Goal: Browse casually

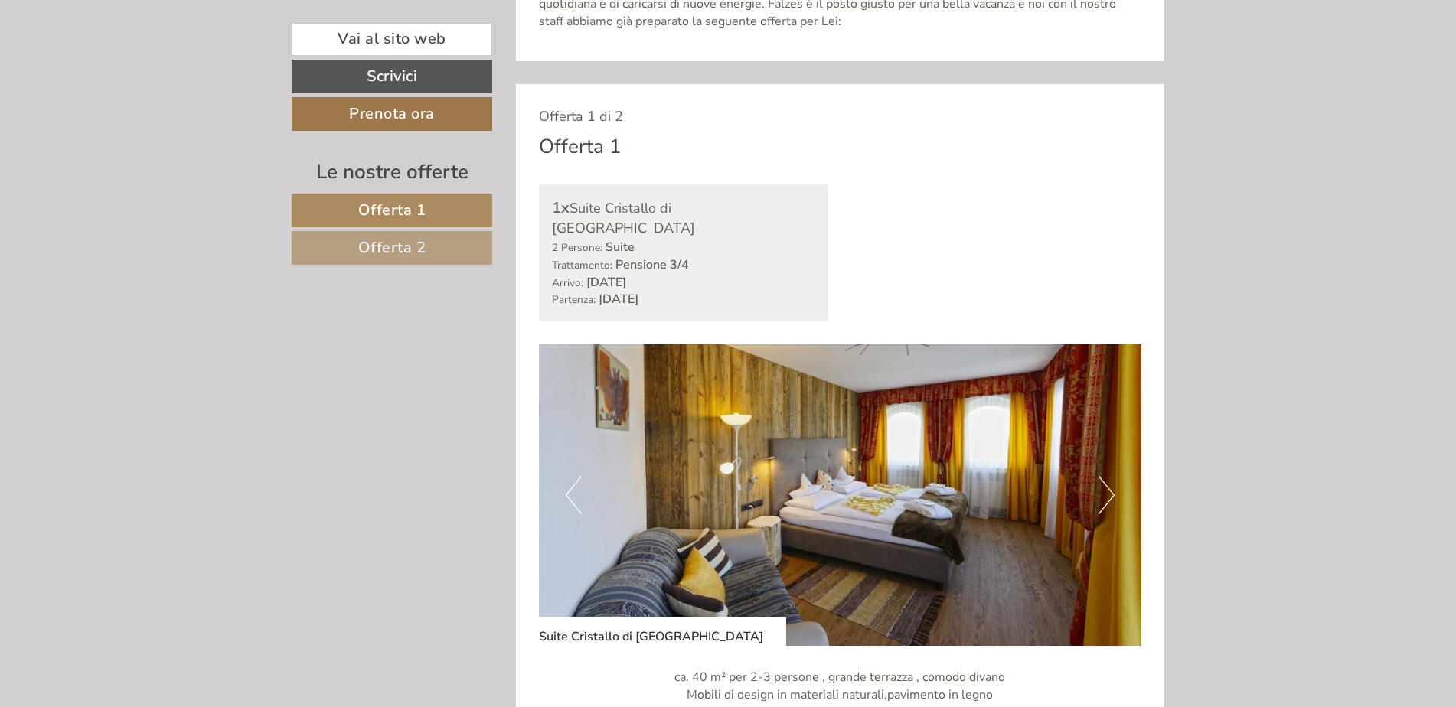
scroll to position [842, 0]
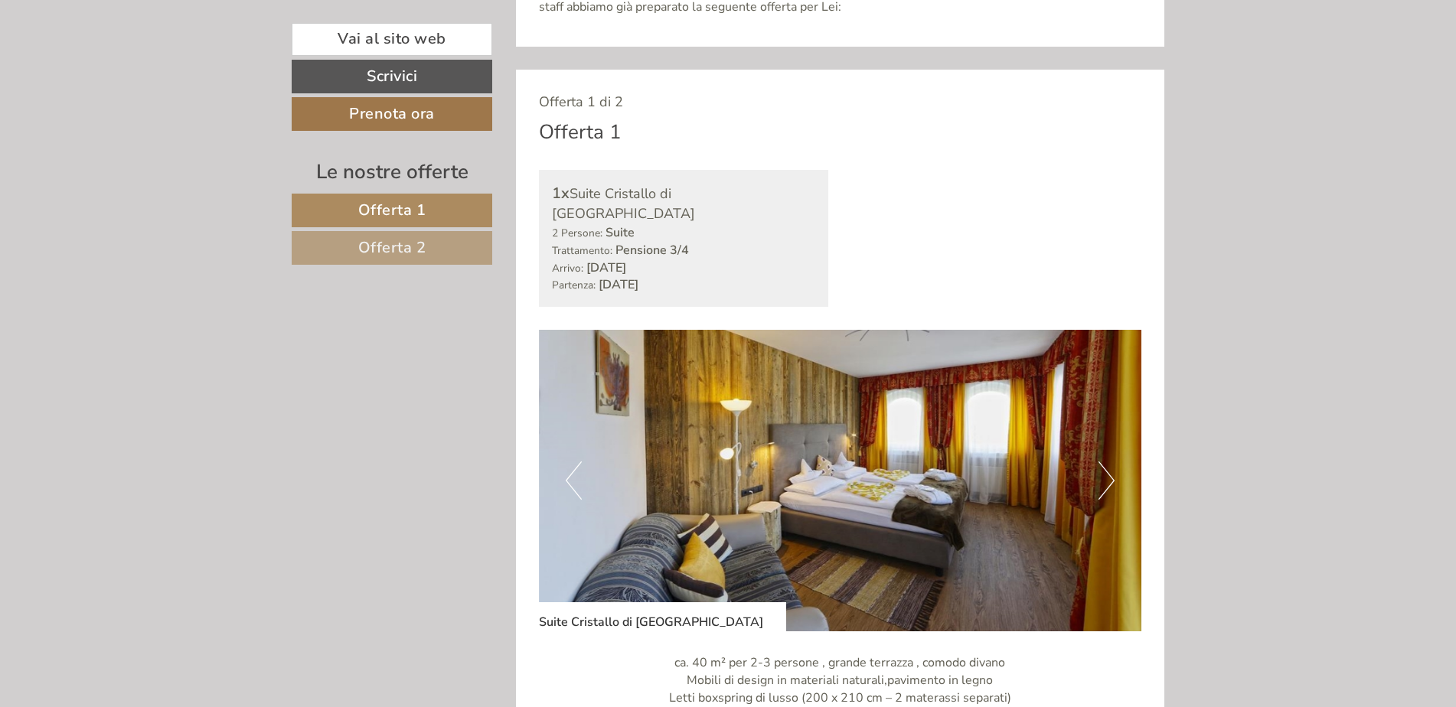
click at [1099, 462] on button "Next" at bounding box center [1107, 481] width 16 height 38
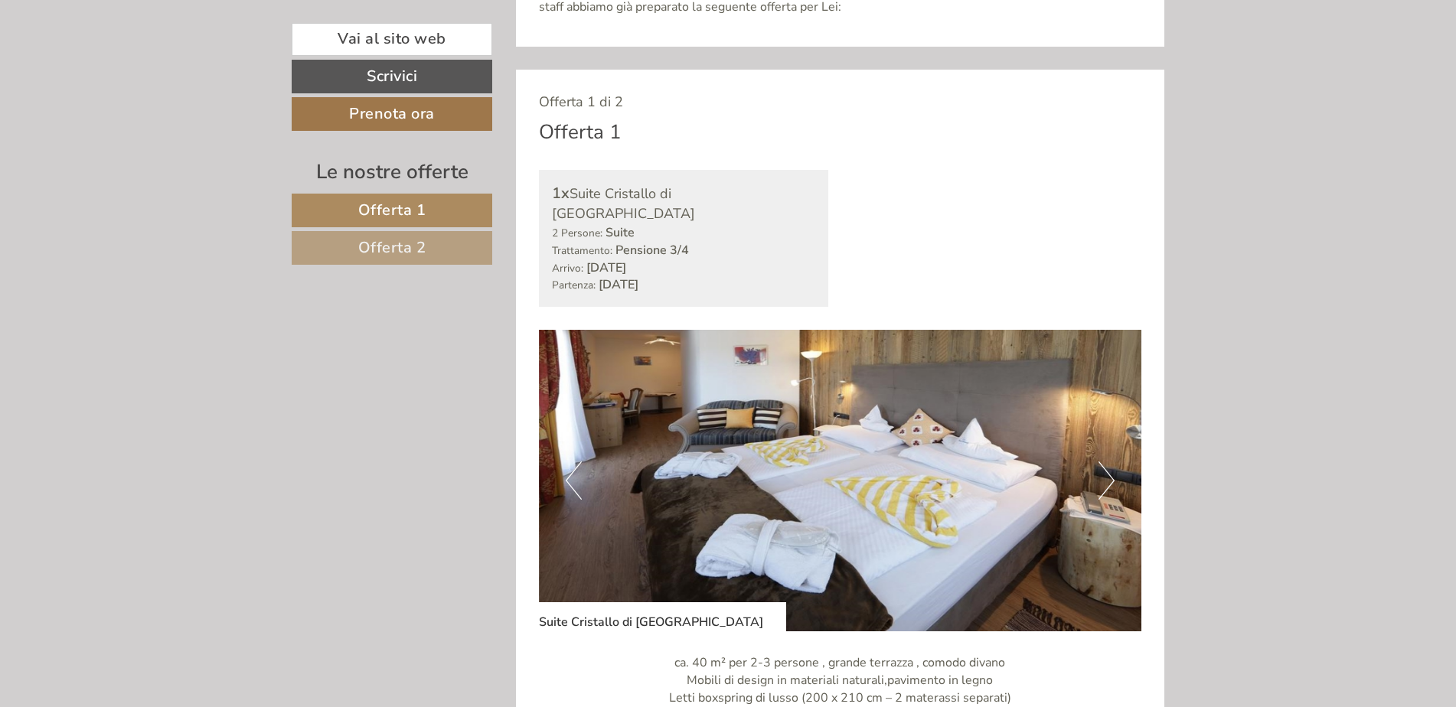
click at [1099, 462] on button "Next" at bounding box center [1107, 481] width 16 height 38
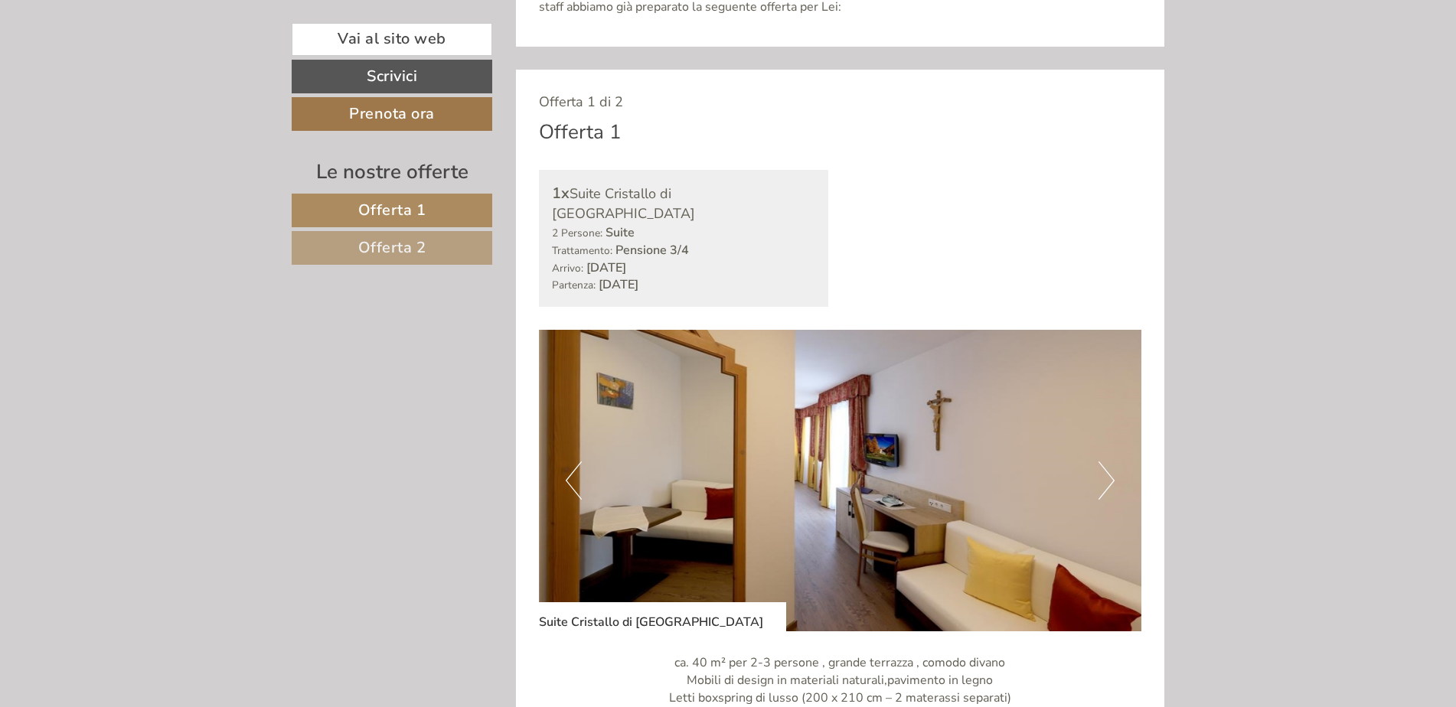
click at [1100, 462] on button "Next" at bounding box center [1107, 481] width 16 height 38
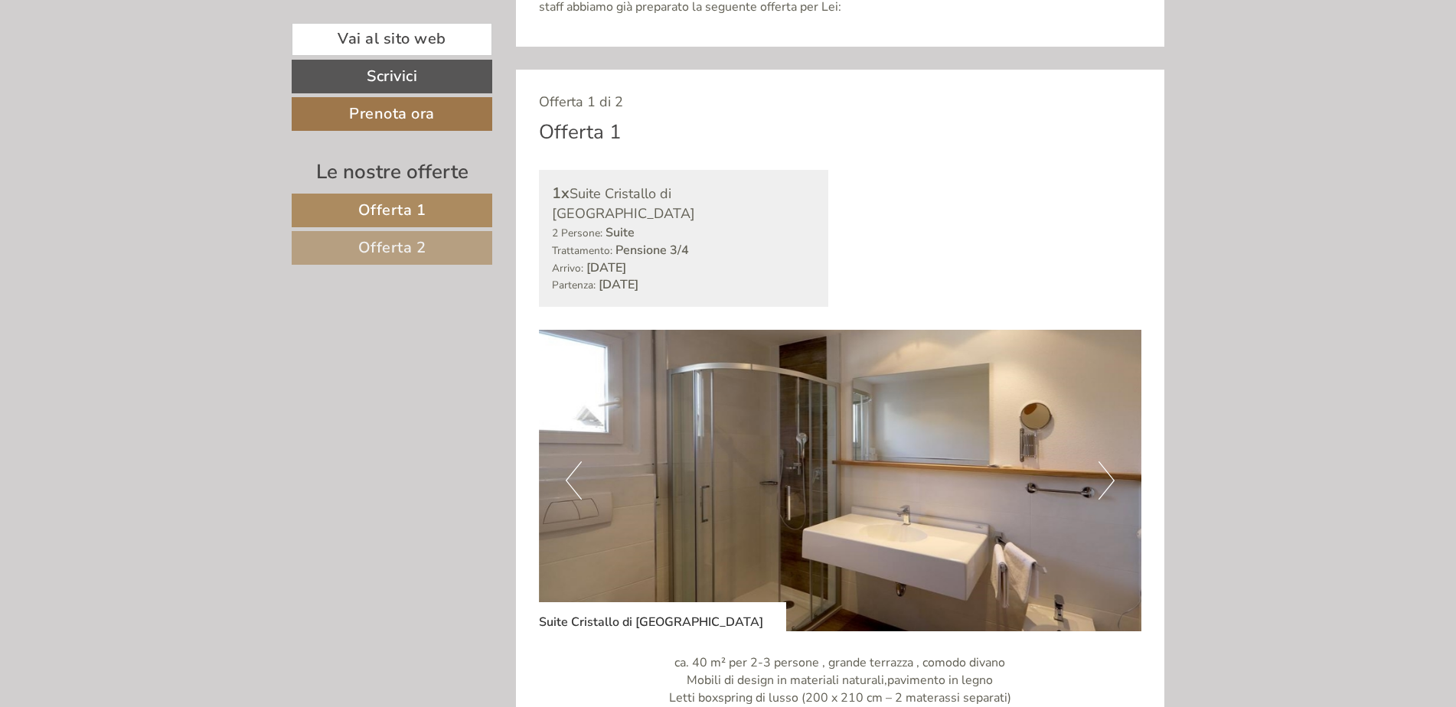
click at [1109, 462] on button "Next" at bounding box center [1107, 481] width 16 height 38
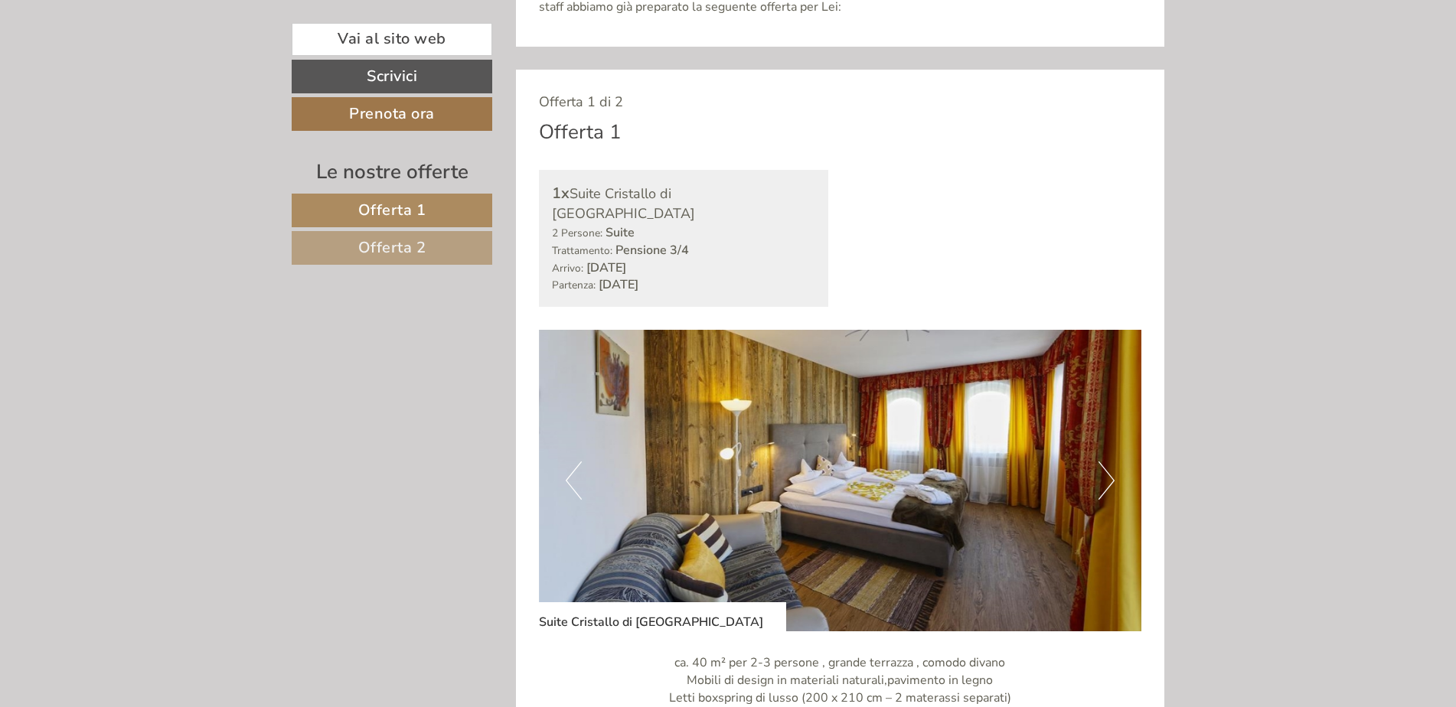
click at [1109, 462] on button "Next" at bounding box center [1107, 481] width 16 height 38
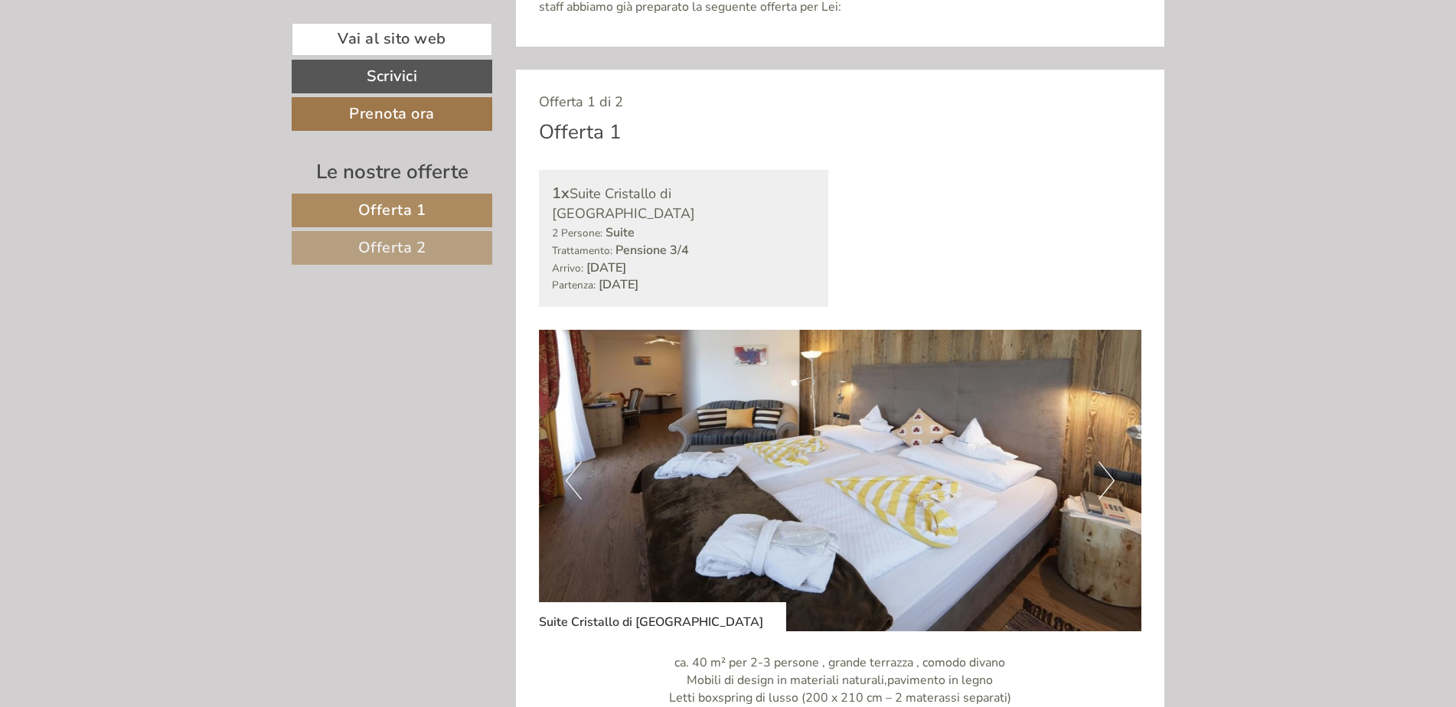
click at [1109, 462] on button "Next" at bounding box center [1107, 481] width 16 height 38
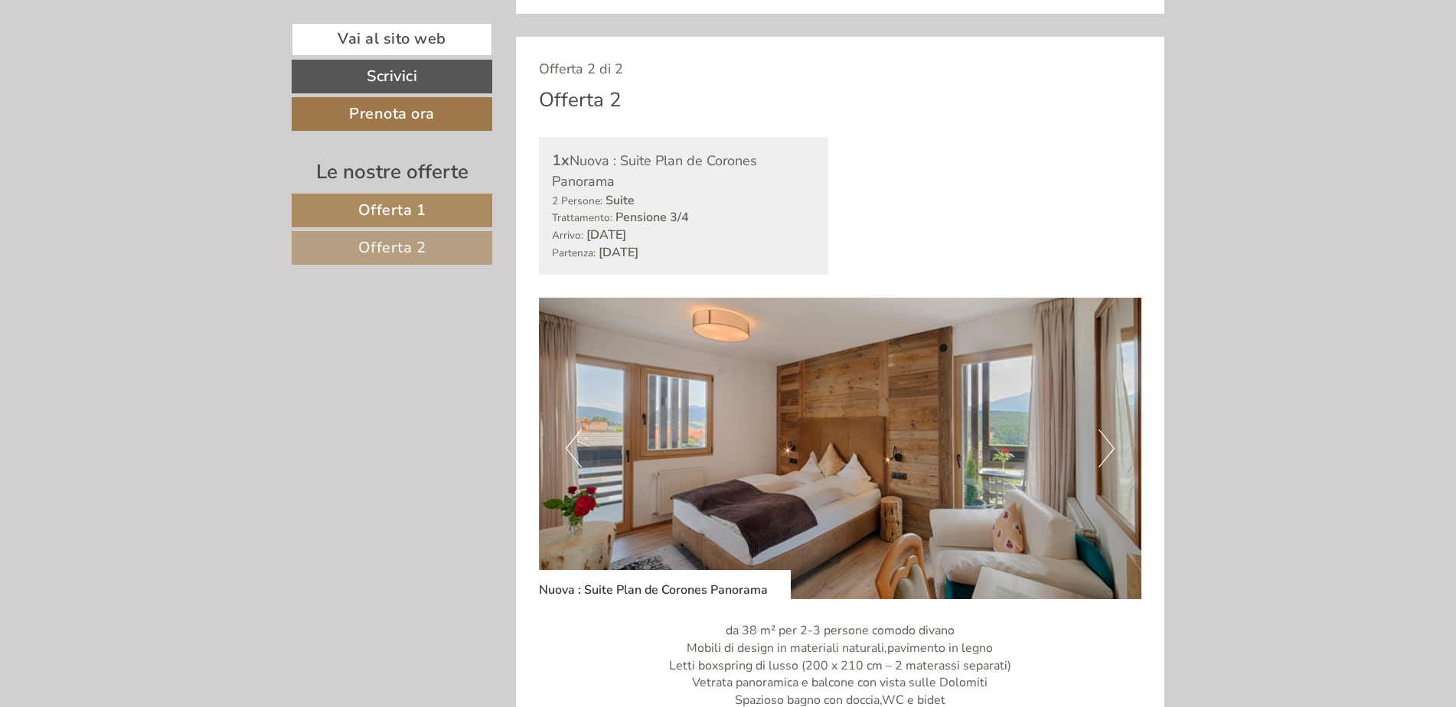
scroll to position [1991, 0]
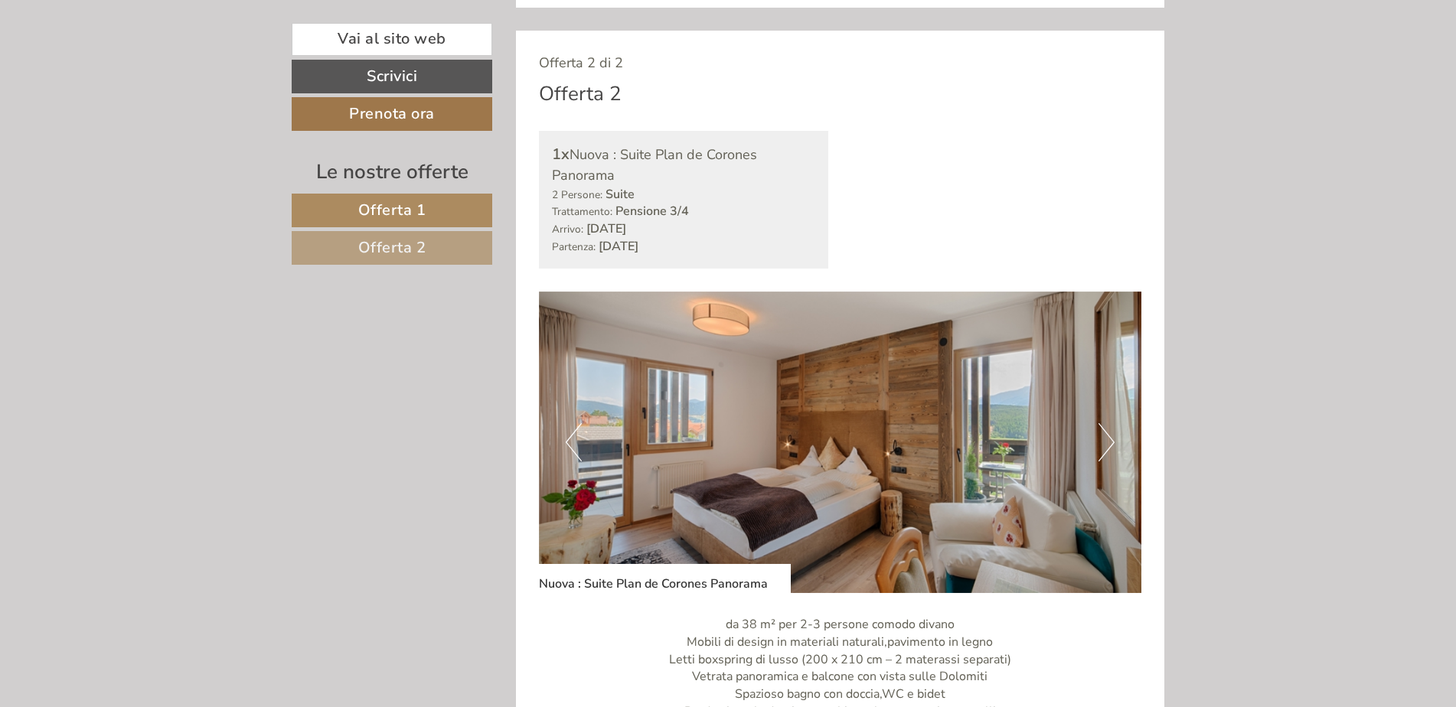
click at [1108, 434] on button "Next" at bounding box center [1107, 442] width 16 height 38
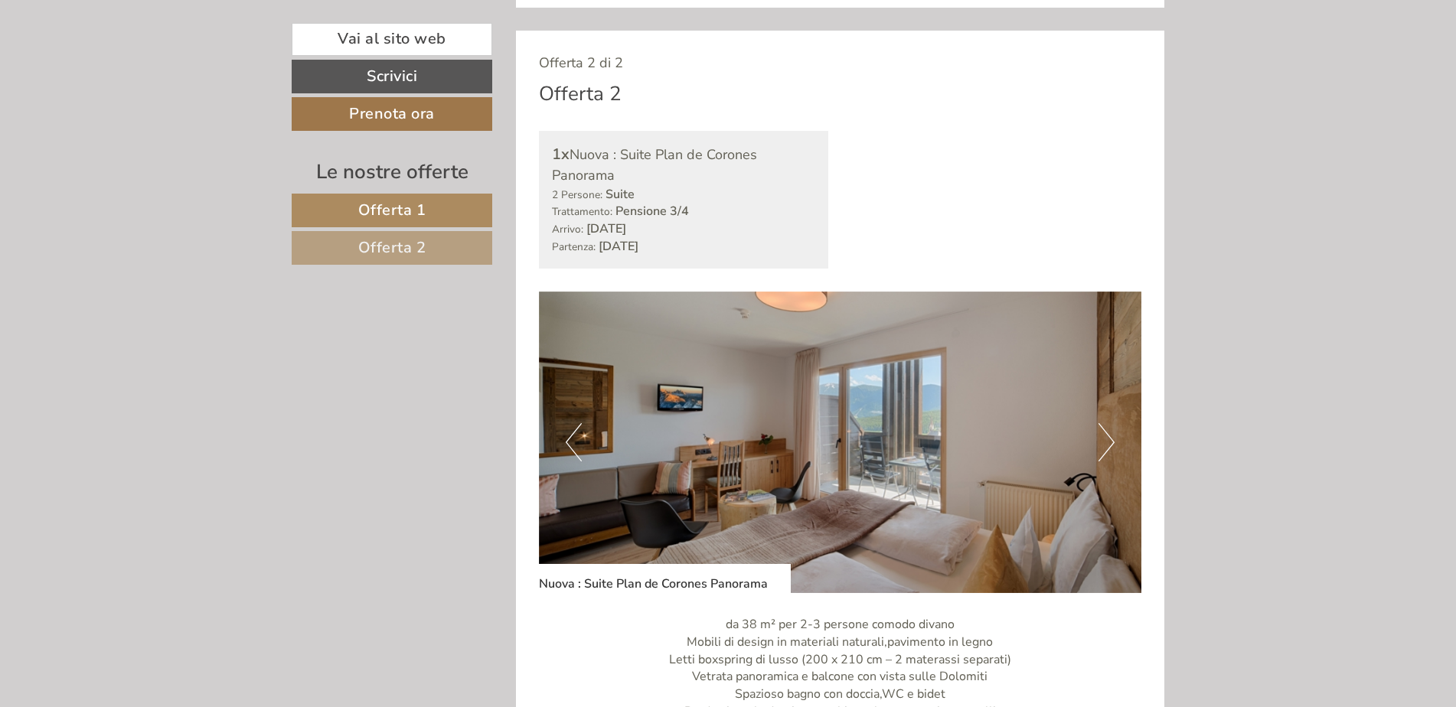
click at [1108, 434] on button "Next" at bounding box center [1107, 442] width 16 height 38
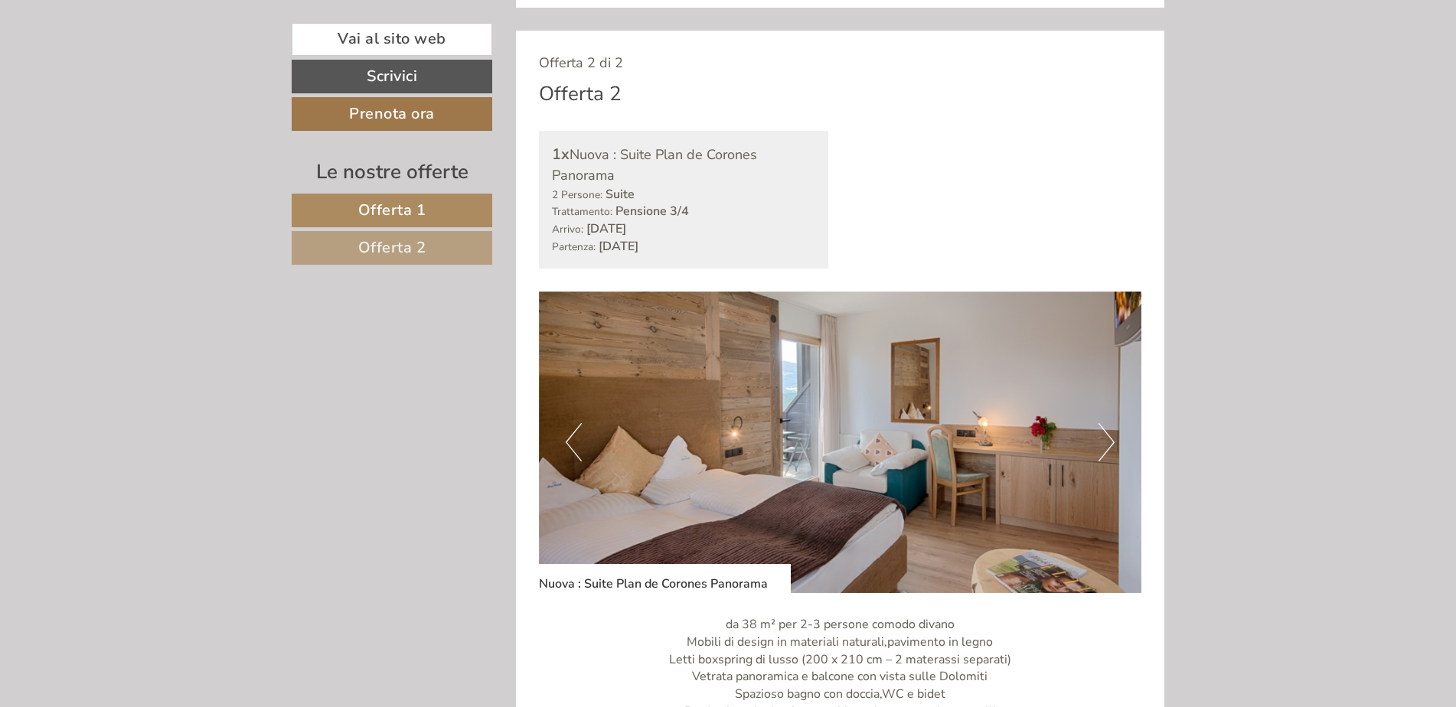
click at [1106, 433] on button "Next" at bounding box center [1107, 442] width 16 height 38
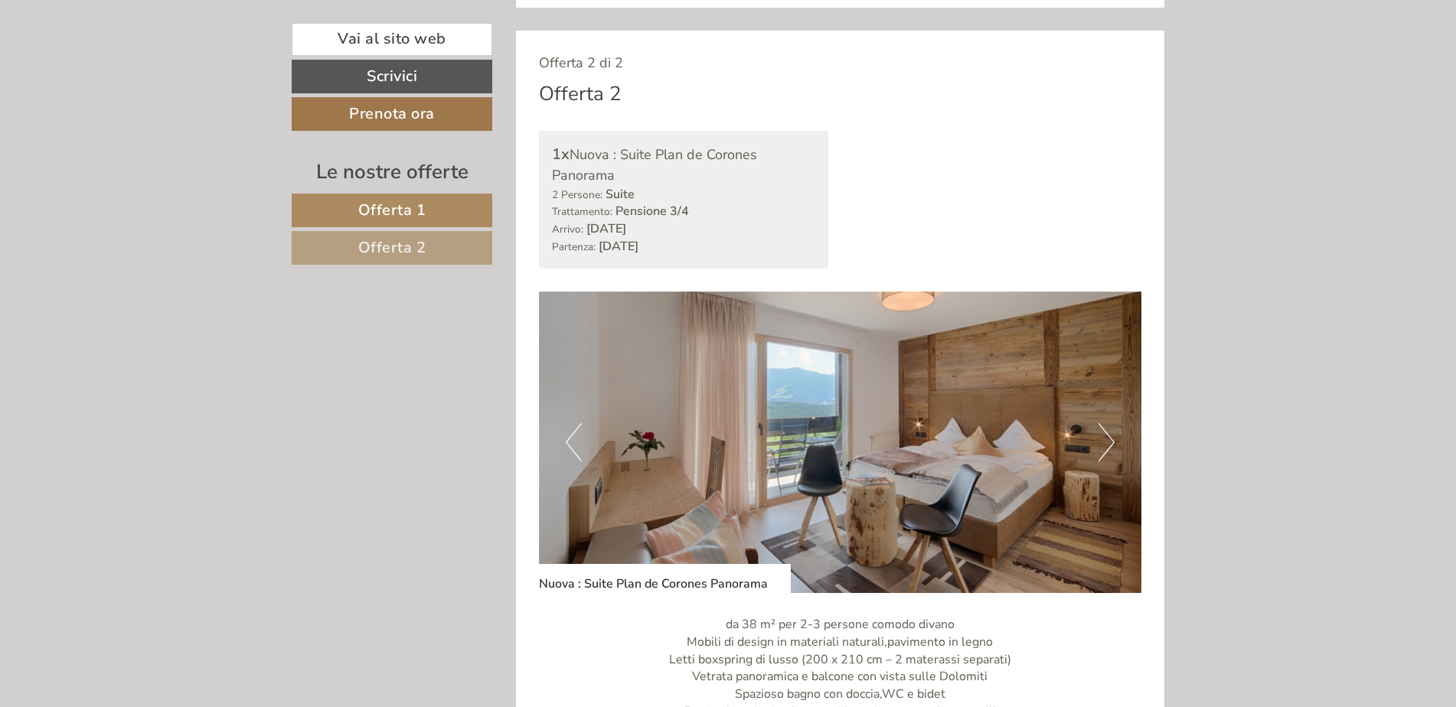
click at [1106, 433] on button "Next" at bounding box center [1107, 442] width 16 height 38
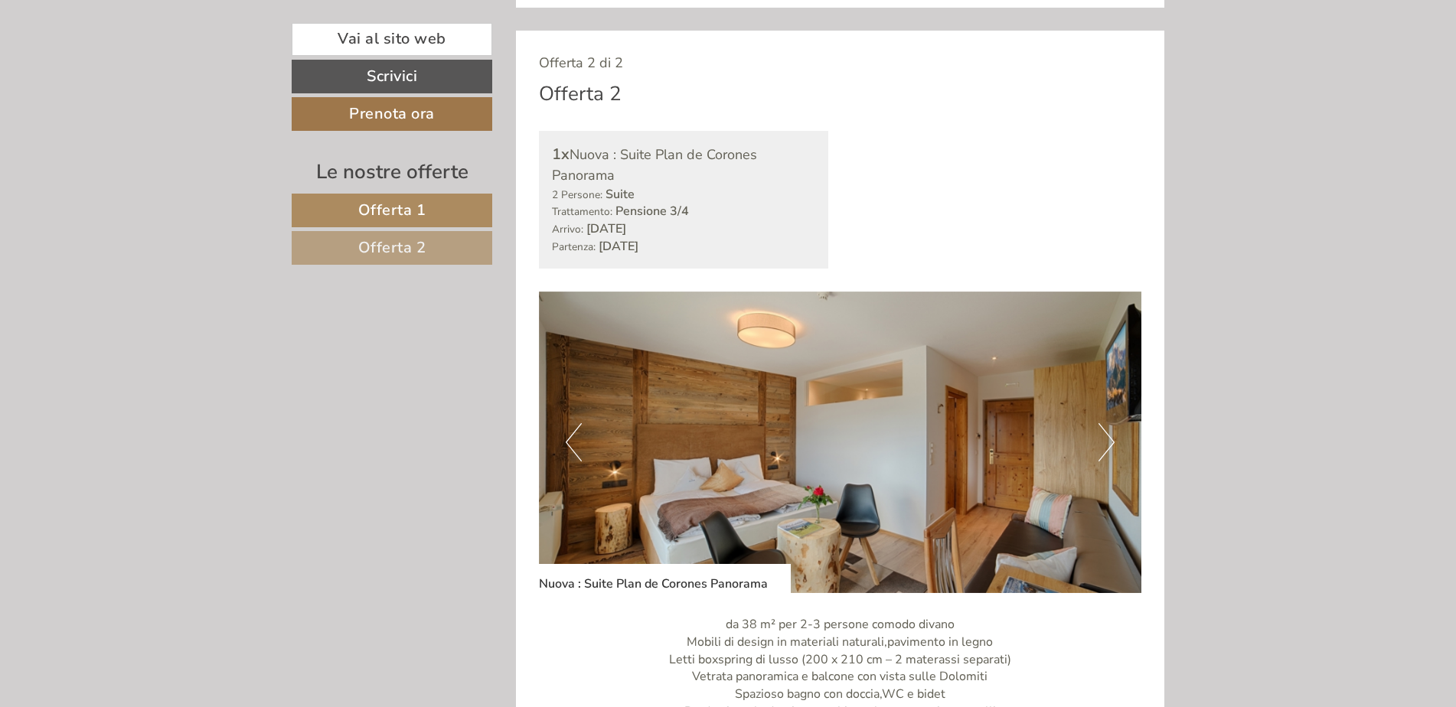
click at [1106, 433] on button "Next" at bounding box center [1107, 442] width 16 height 38
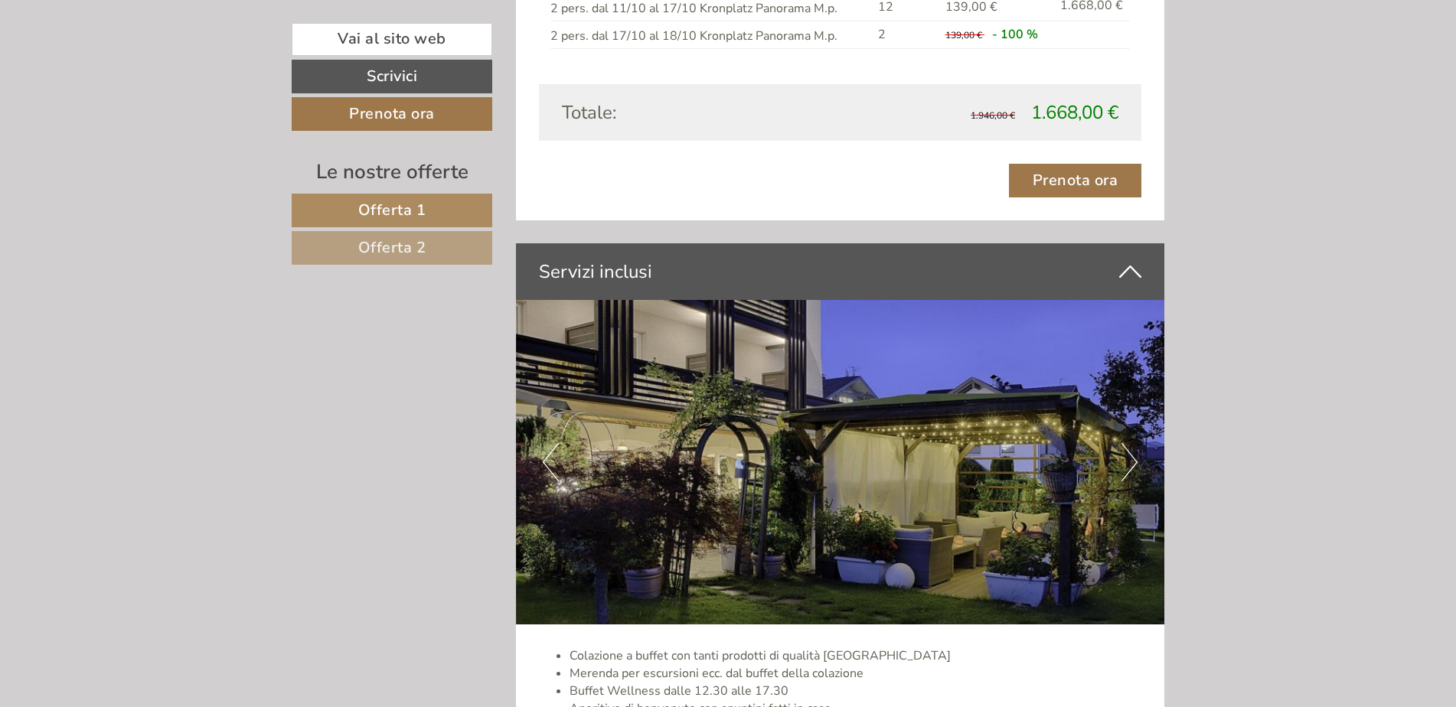
scroll to position [2884, 0]
